Goal: Navigation & Orientation: Understand site structure

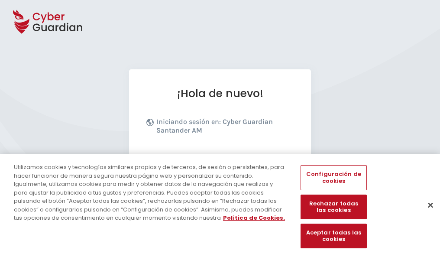
scroll to position [106, 0]
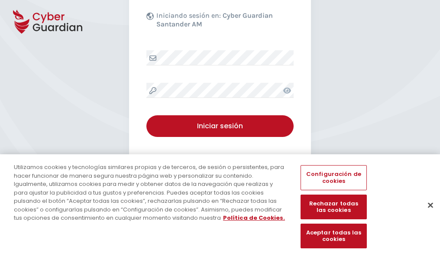
click at [426, 214] on button "Cerrar" at bounding box center [430, 204] width 19 height 19
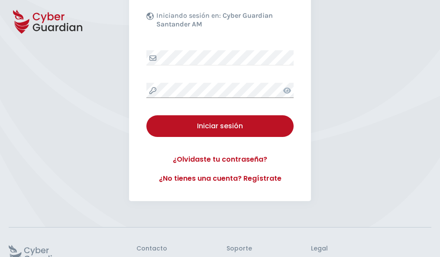
scroll to position [168, 0]
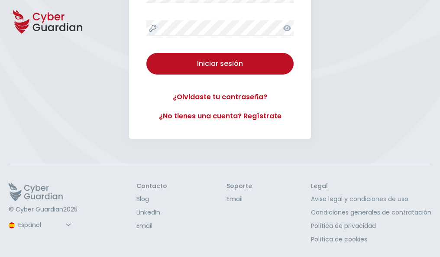
click at [146, 53] on button "Iniciar sesión" at bounding box center [219, 64] width 147 height 22
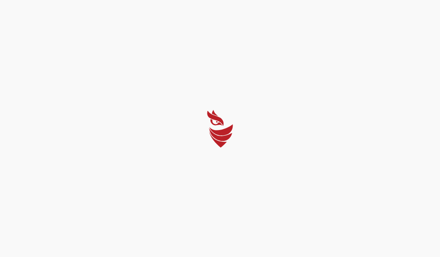
select select "Português (BR)"
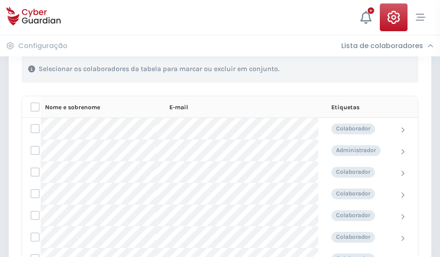
scroll to position [370, 0]
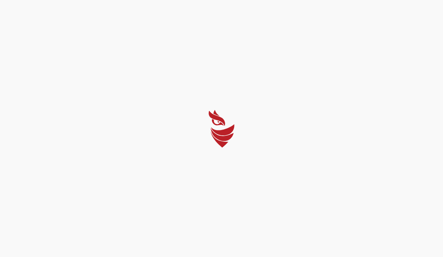
select select "Português (BR)"
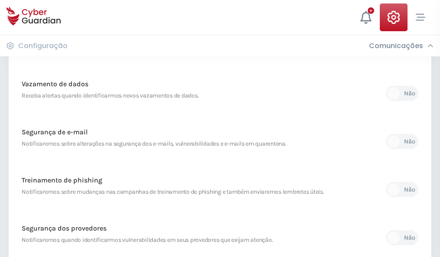
scroll to position [456, 0]
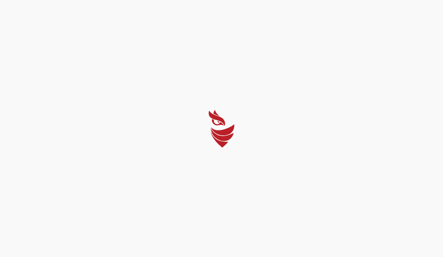
select select "Português (BR)"
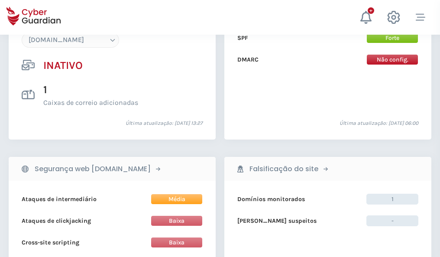
scroll to position [814, 0]
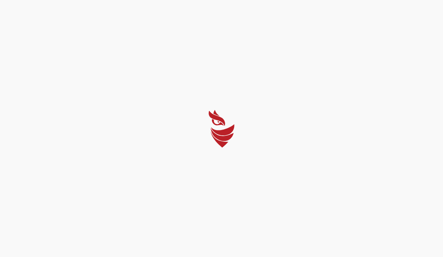
select select "Português (BR)"
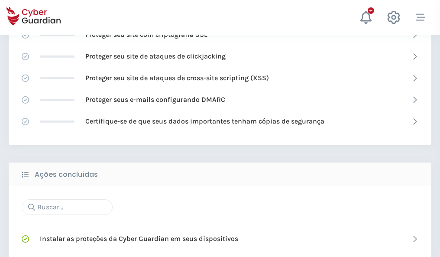
scroll to position [576, 0]
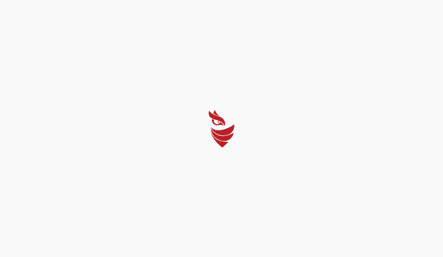
select select "Português (BR)"
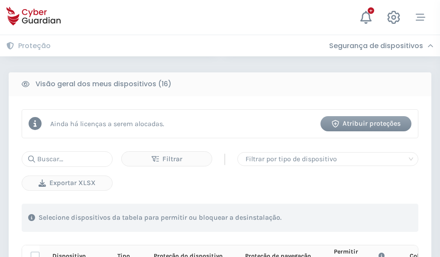
scroll to position [765, 0]
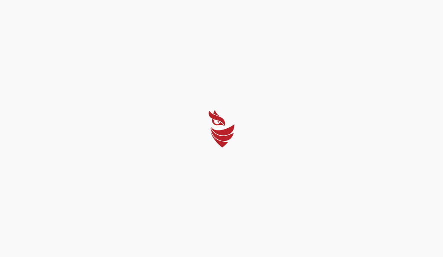
select select "Português (BR)"
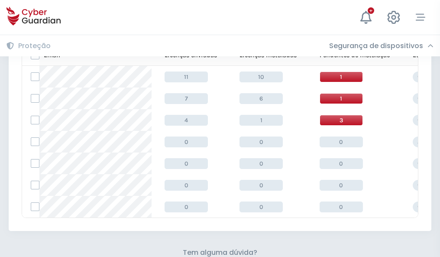
scroll to position [380, 0]
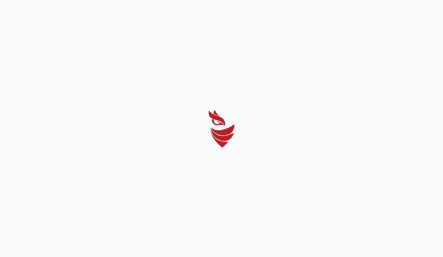
select select "Português (BR)"
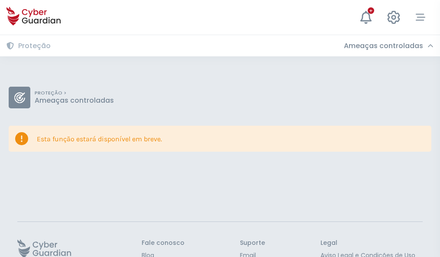
scroll to position [56, 0]
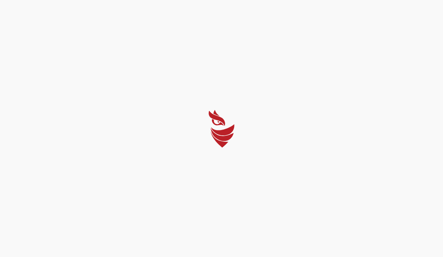
select select "Português (BR)"
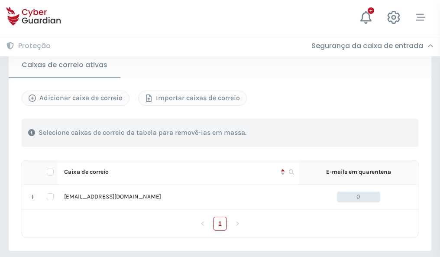
scroll to position [714, 0]
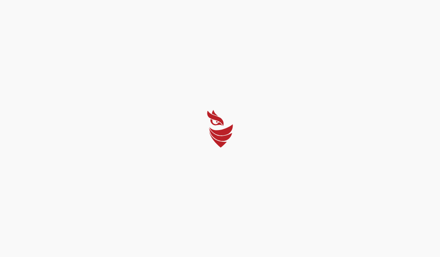
select select "Português (BR)"
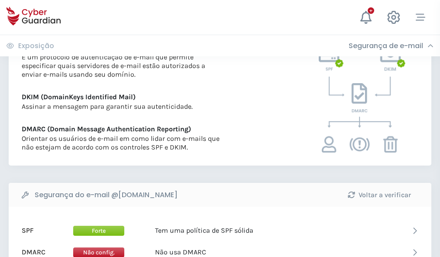
scroll to position [467, 0]
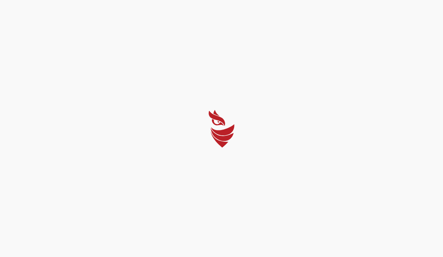
select select "Português (BR)"
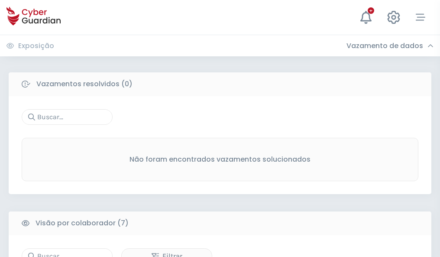
scroll to position [716, 0]
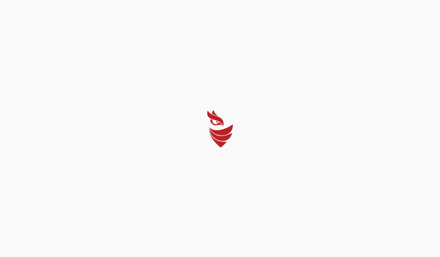
select select "Português (BR)"
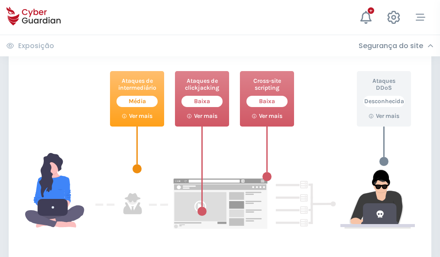
scroll to position [471, 0]
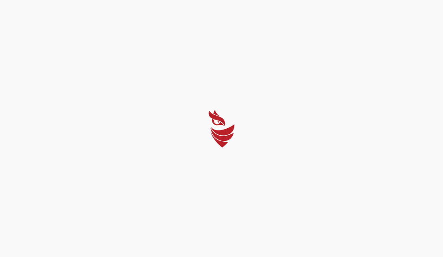
select select "Português (BR)"
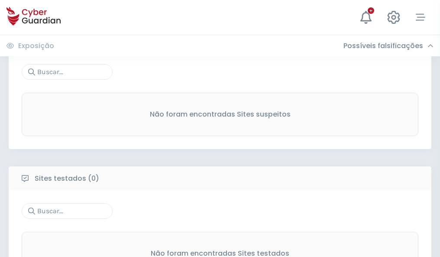
scroll to position [453, 0]
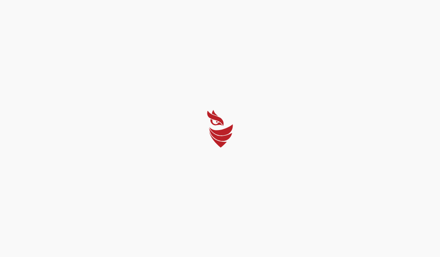
select select "Português (BR)"
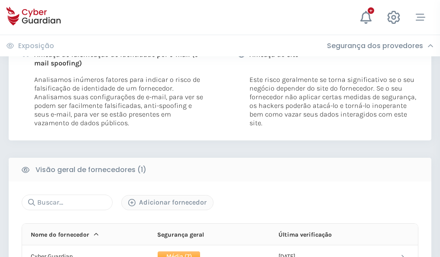
scroll to position [441, 0]
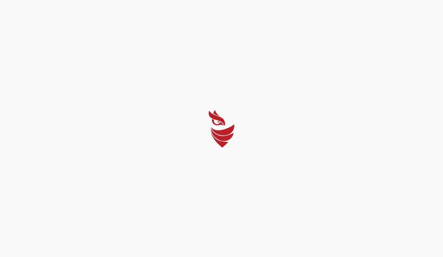
select select "Português (BR)"
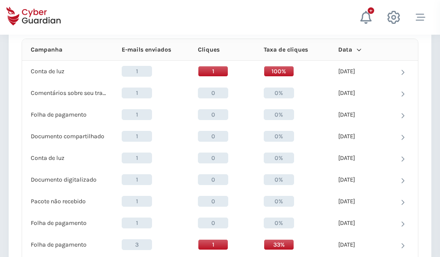
scroll to position [776, 0]
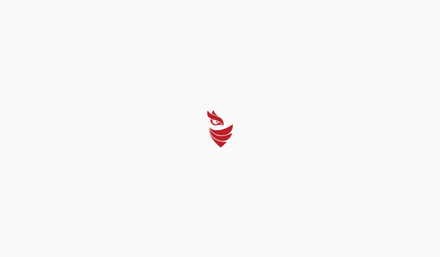
select select "Português (BR)"
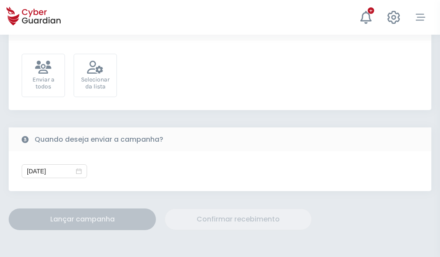
scroll to position [317, 0]
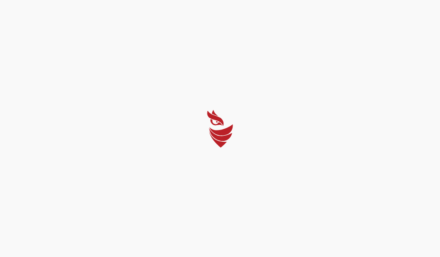
select select "Português (BR)"
